Goal: Transaction & Acquisition: Purchase product/service

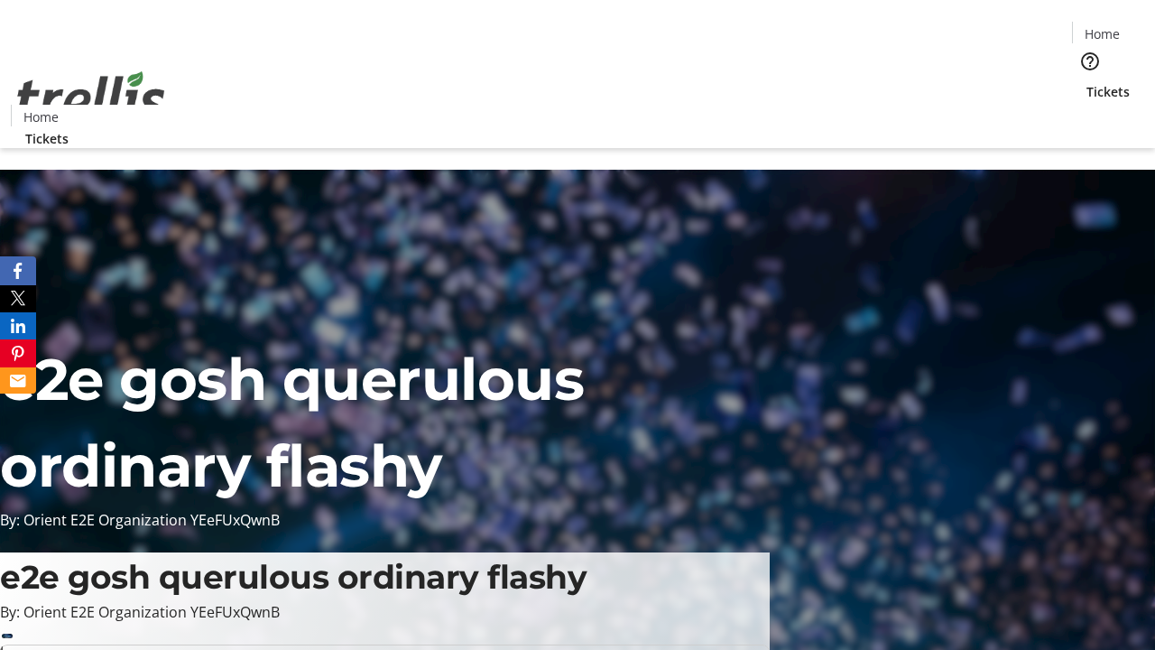
click at [1086, 82] on span "Tickets" at bounding box center [1107, 91] width 43 height 19
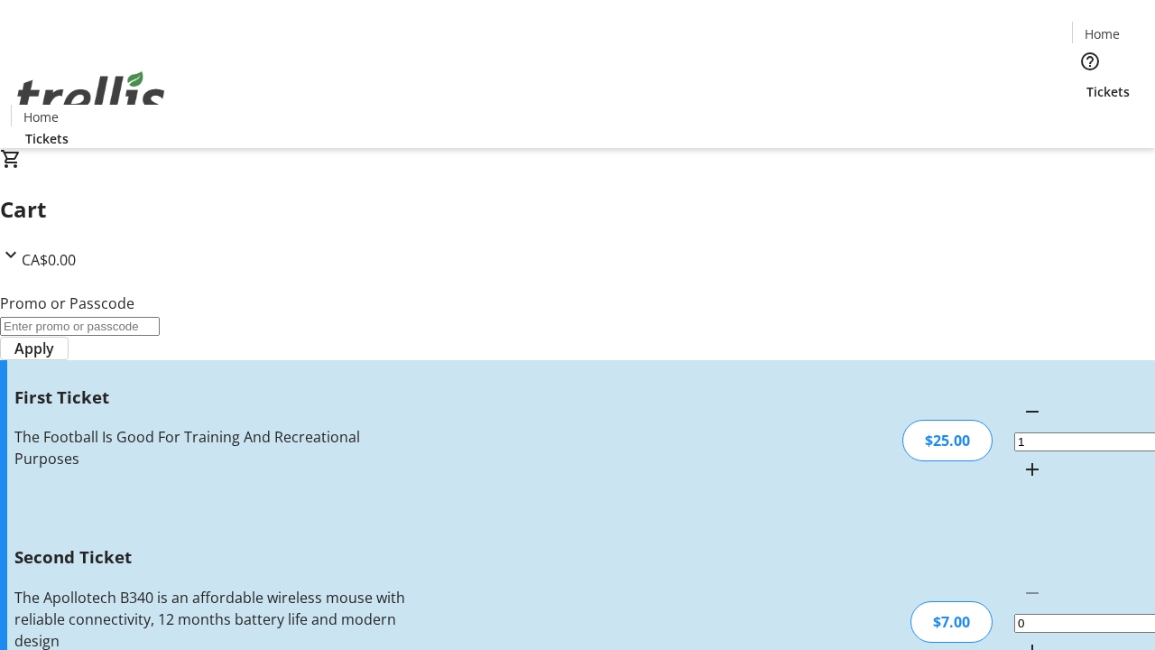
click at [1021, 640] on mat-icon "Increment by one" at bounding box center [1032, 651] width 22 height 22
type input "2"
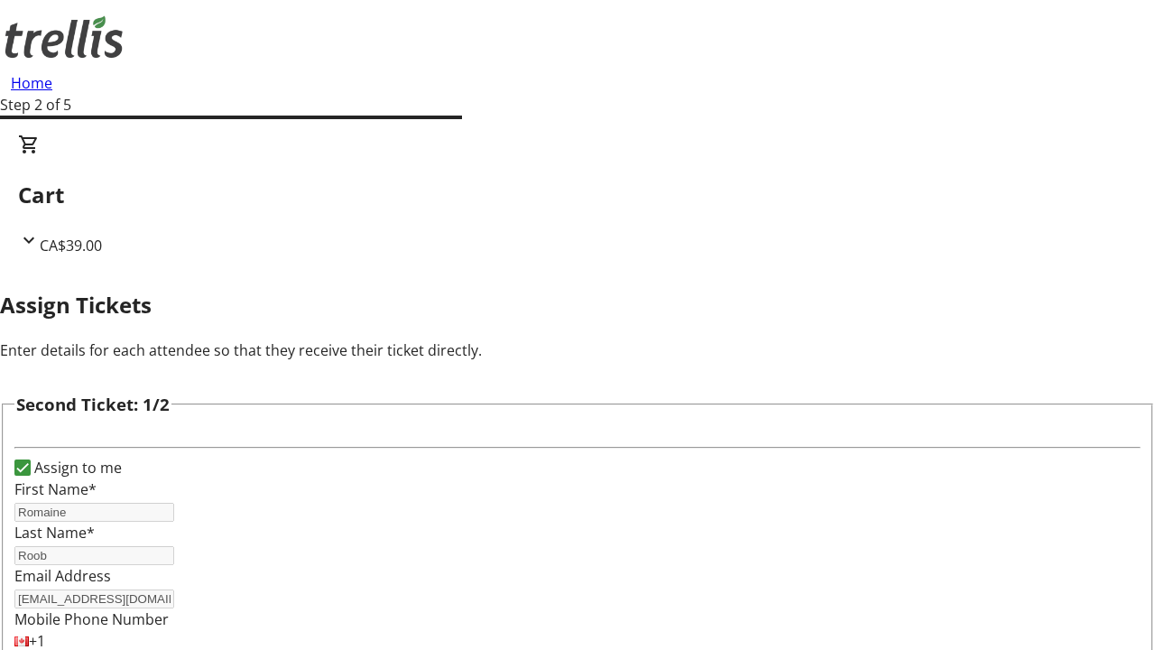
type input "Romaine"
type input "Roob"
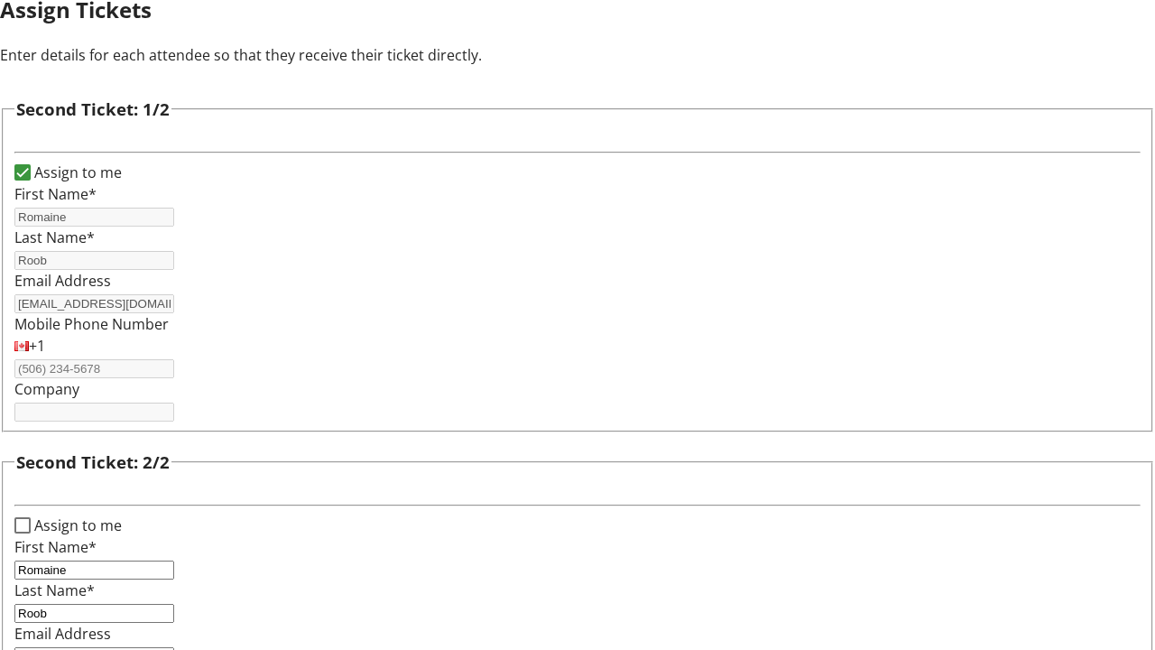
type input "[EMAIL_ADDRESS][DOMAIN_NAME]"
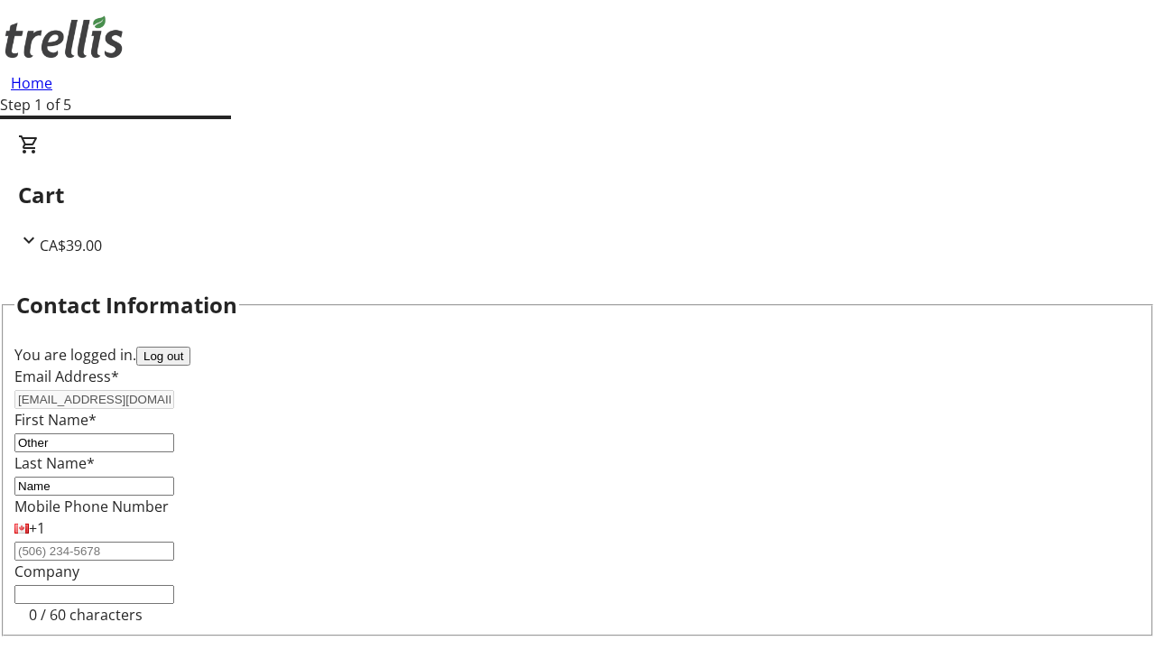
type input "Name"
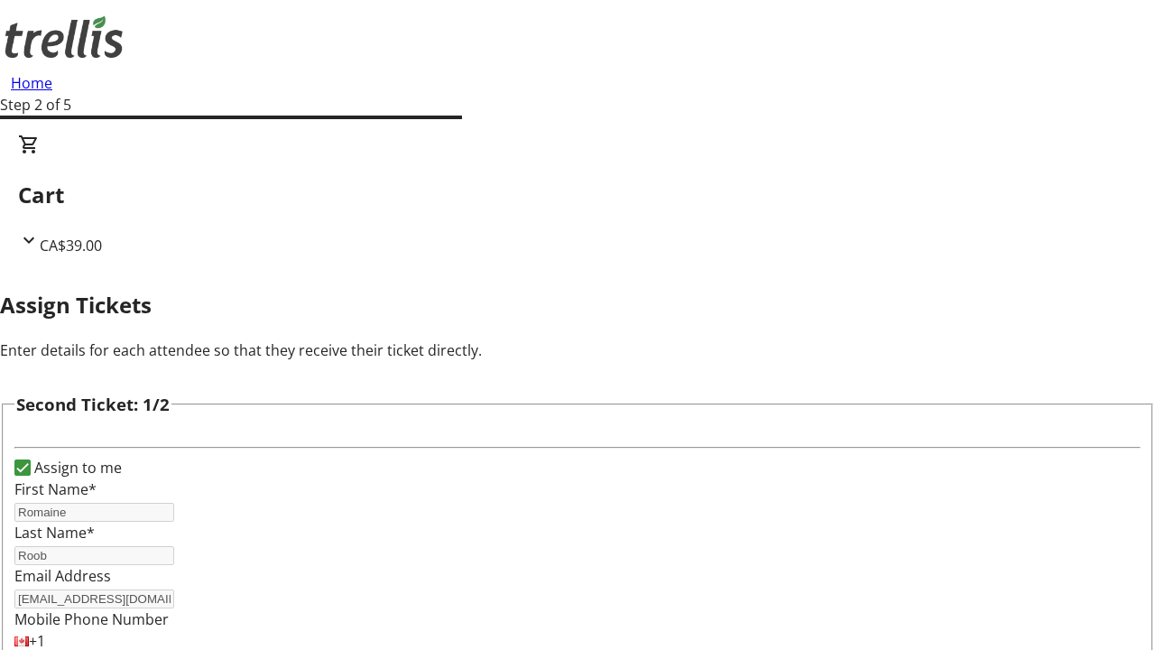
type input "New"
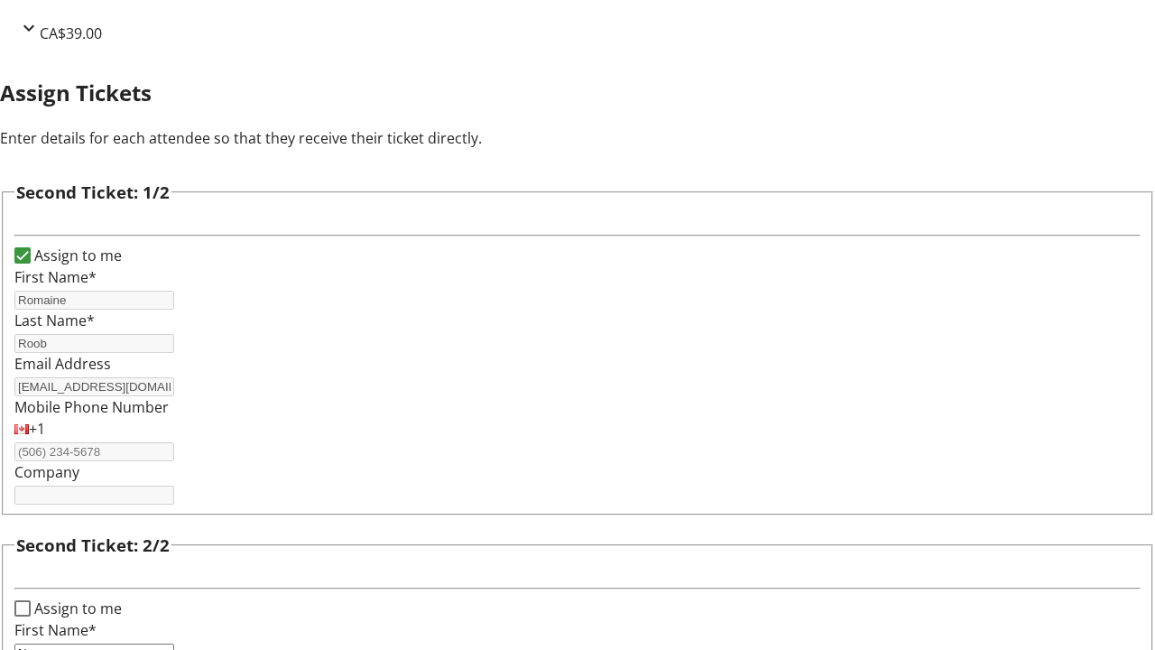
type input "Name"
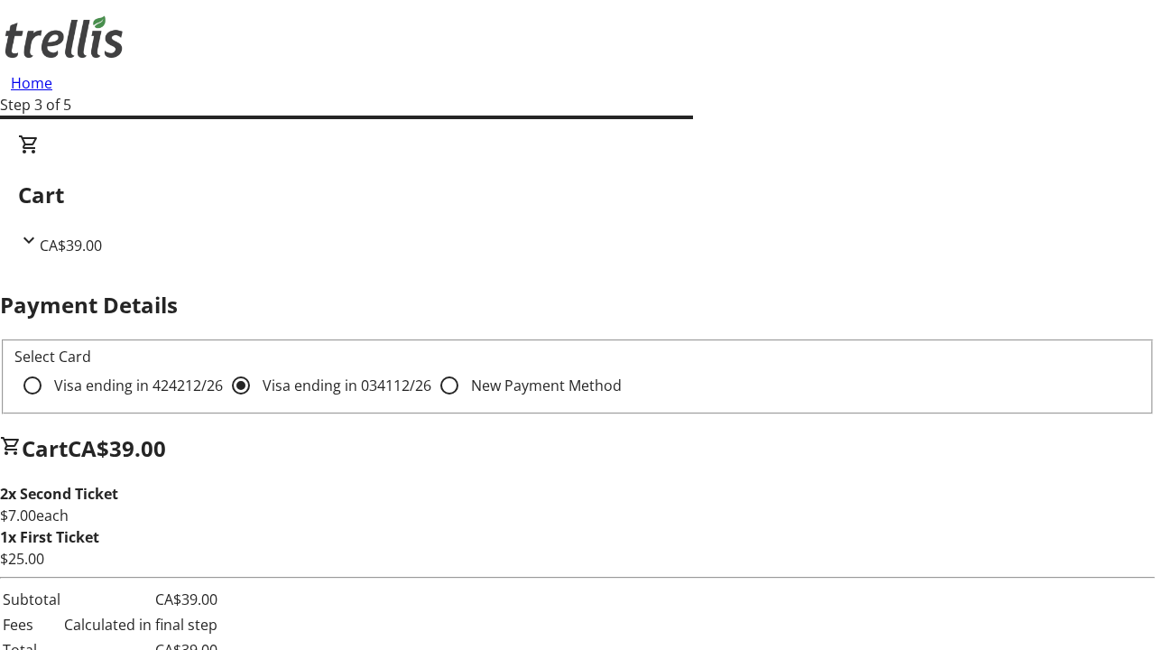
click at [51, 367] on input "Visa ending in 4242 12/26" at bounding box center [32, 385] width 36 height 36
radio input "true"
